Goal: Information Seeking & Learning: Learn about a topic

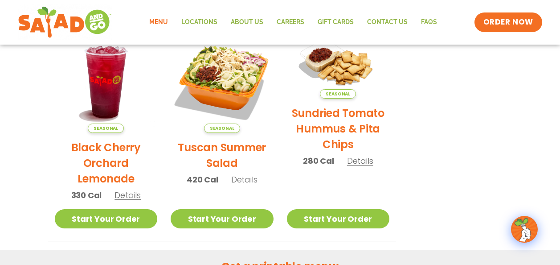
scroll to position [401, 0]
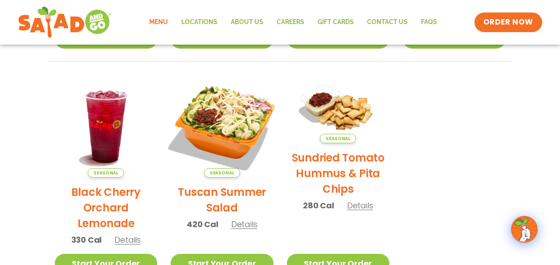
click at [227, 119] on img at bounding box center [222, 125] width 121 height 121
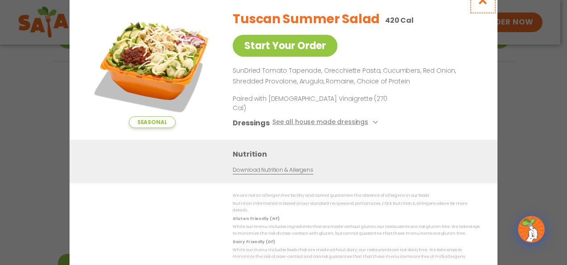
click at [482, 5] on icon "Close modal" at bounding box center [482, 0] width 11 height 9
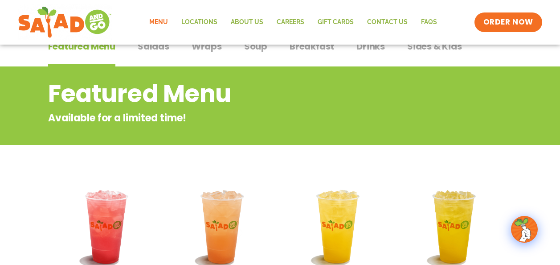
scroll to position [0, 0]
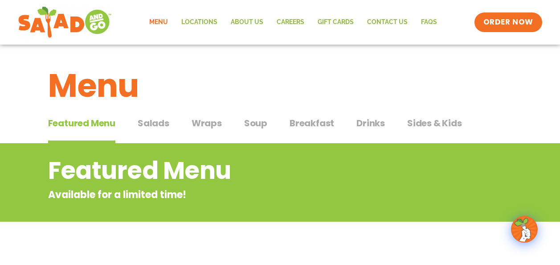
click at [153, 122] on span "Salads" at bounding box center [154, 122] width 32 height 13
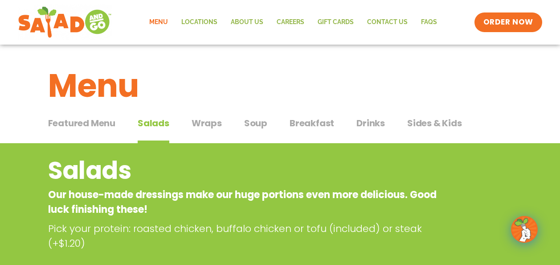
click at [313, 122] on span "Breakfast" at bounding box center [312, 122] width 45 height 13
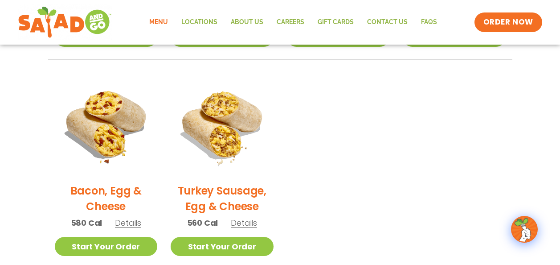
scroll to position [401, 0]
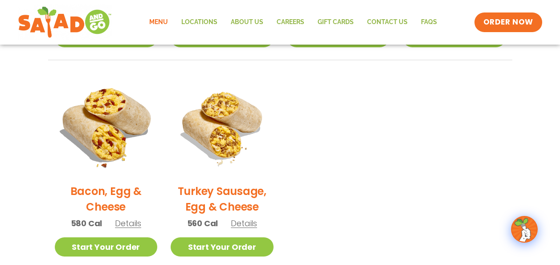
click at [104, 141] on img at bounding box center [105, 125] width 121 height 121
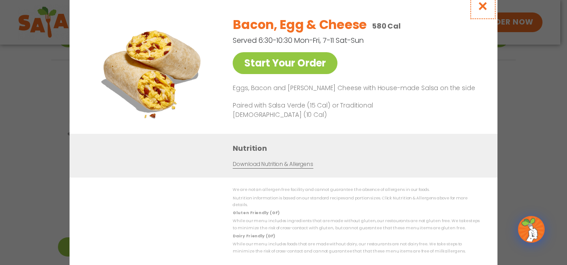
click at [482, 9] on icon "Close modal" at bounding box center [482, 5] width 11 height 9
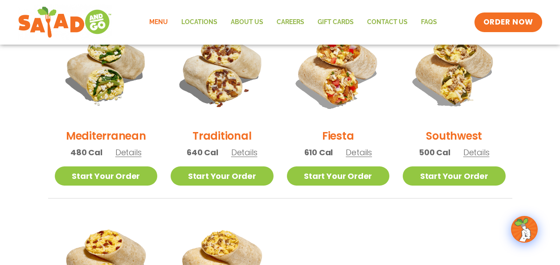
scroll to position [245, 0]
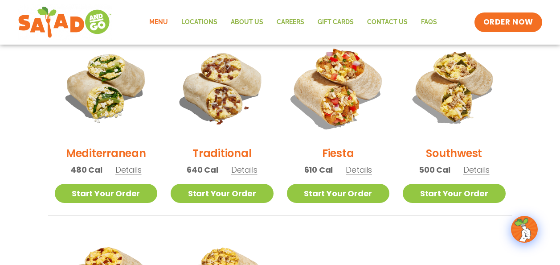
click at [335, 92] on img at bounding box center [338, 87] width 121 height 121
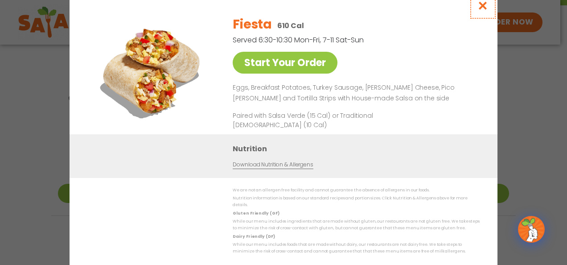
click at [482, 6] on icon "Close modal" at bounding box center [482, 5] width 11 height 9
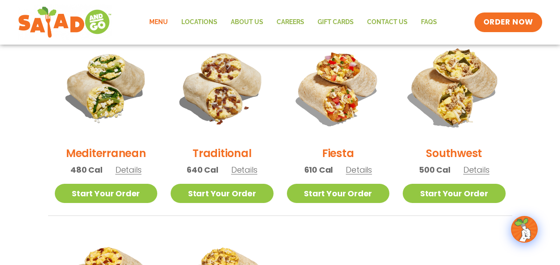
click at [453, 86] on img at bounding box center [454, 87] width 121 height 121
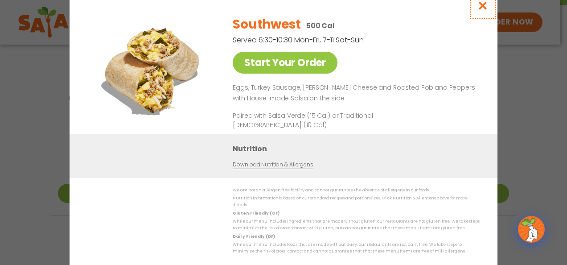
click at [484, 8] on icon "Close modal" at bounding box center [482, 5] width 11 height 9
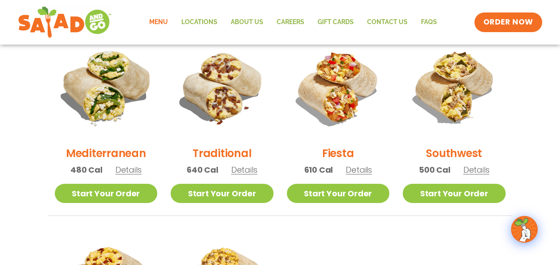
click at [106, 86] on img at bounding box center [105, 87] width 121 height 121
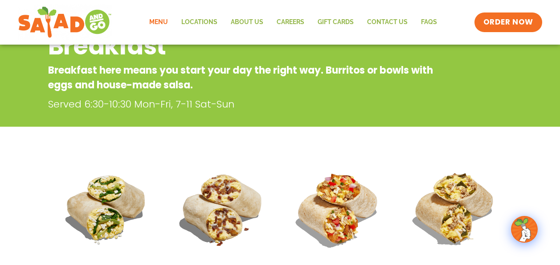
scroll to position [67, 0]
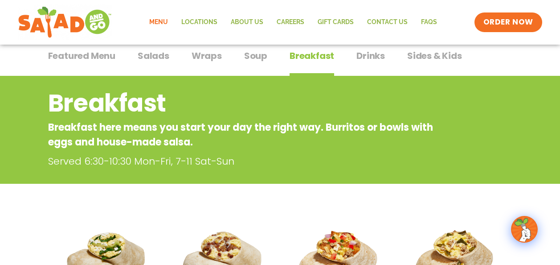
click at [249, 56] on span "Soup" at bounding box center [255, 55] width 23 height 13
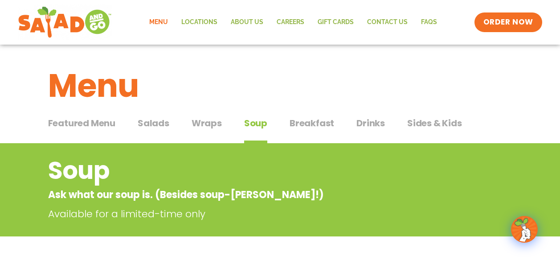
click at [157, 122] on span "Salads" at bounding box center [154, 122] width 32 height 13
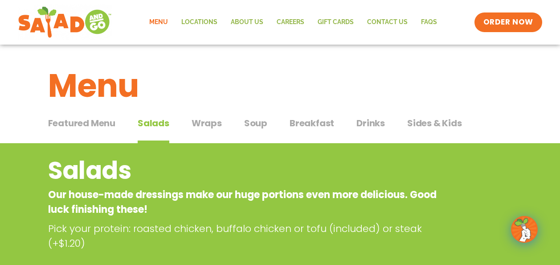
click at [203, 123] on span "Wraps" at bounding box center [207, 122] width 30 height 13
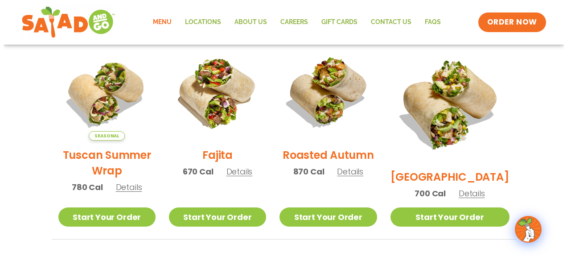
scroll to position [223, 0]
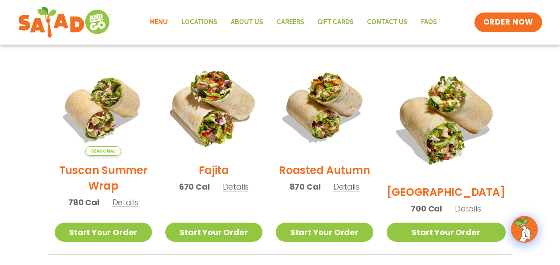
click at [221, 106] on img at bounding box center [214, 107] width 114 height 114
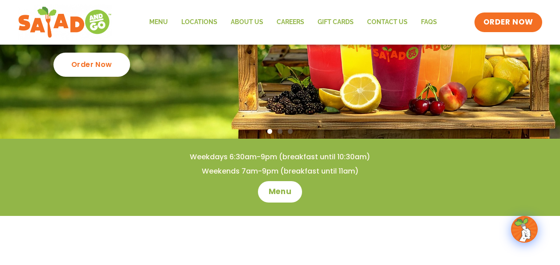
scroll to position [178, 0]
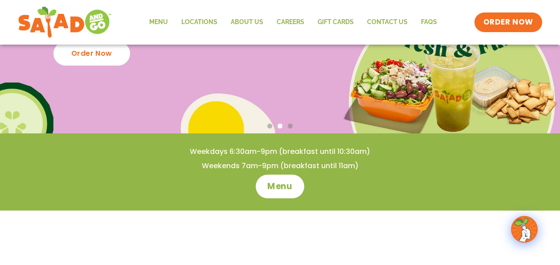
click at [290, 187] on span "Menu" at bounding box center [279, 186] width 25 height 12
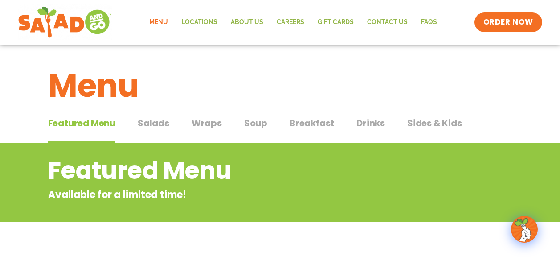
click at [149, 123] on span "Salads" at bounding box center [154, 122] width 32 height 13
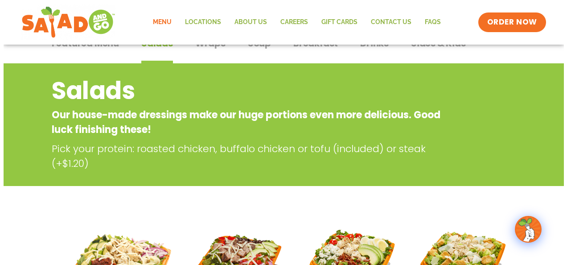
scroll to position [223, 0]
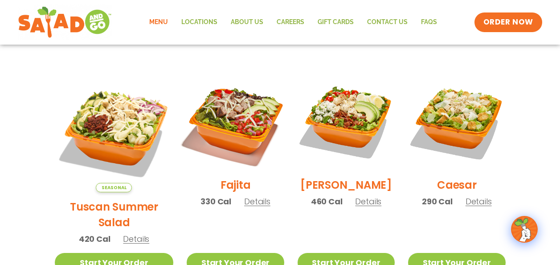
click at [236, 120] on img at bounding box center [235, 122] width 114 height 114
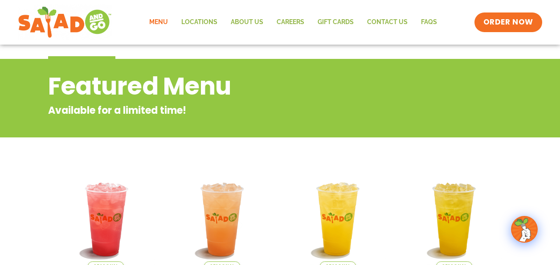
scroll to position [40, 0]
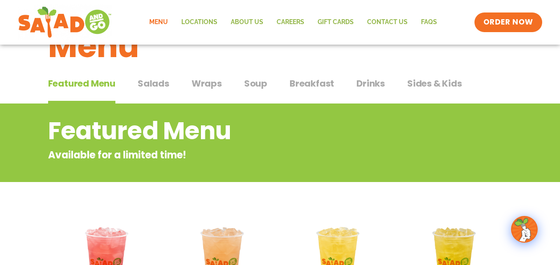
click at [163, 82] on span "Salads" at bounding box center [154, 83] width 32 height 13
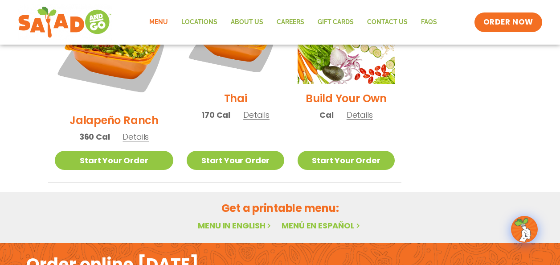
scroll to position [619, 0]
